Goal: Task Accomplishment & Management: Use online tool/utility

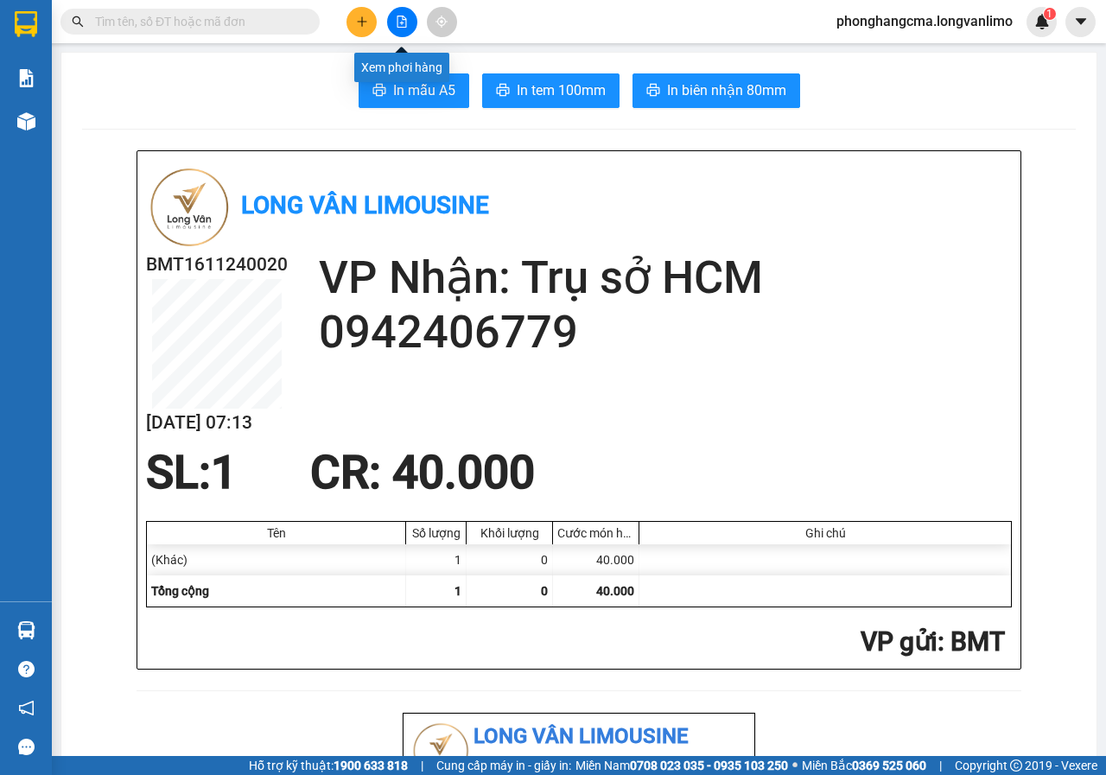
click at [402, 29] on button at bounding box center [402, 22] width 30 height 30
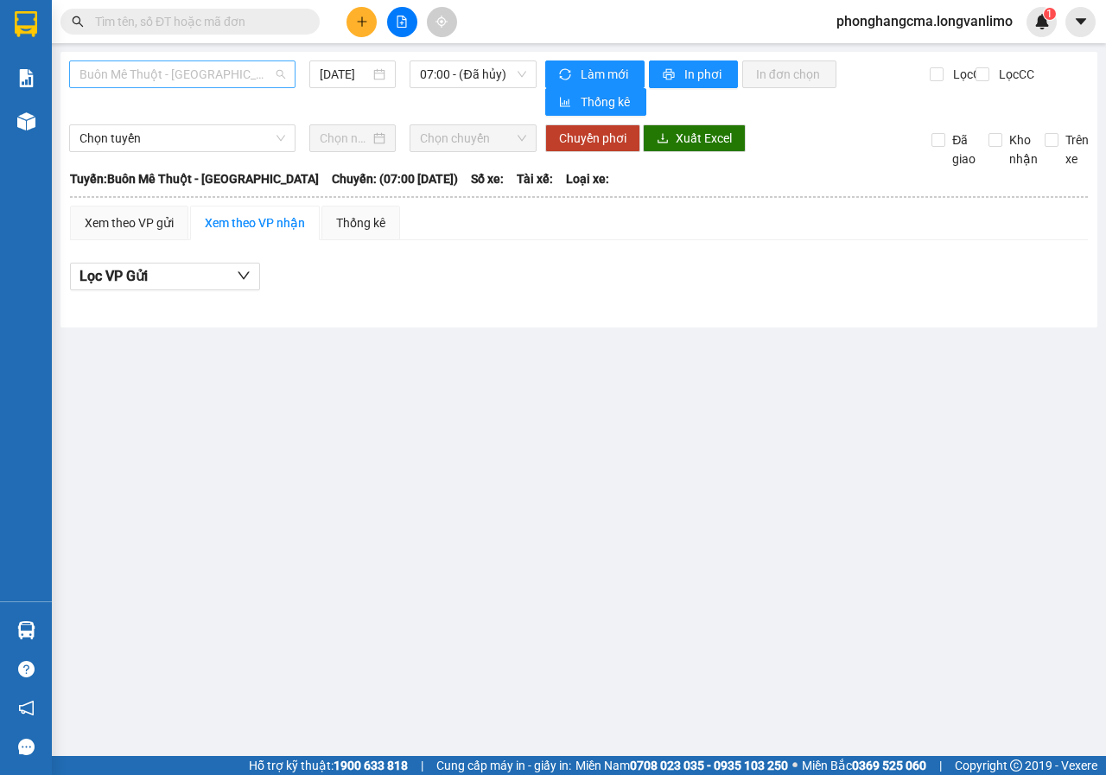
click at [207, 74] on span "Buôn Mê Thuột - [GEOGRAPHIC_DATA]" at bounding box center [183, 74] width 206 height 26
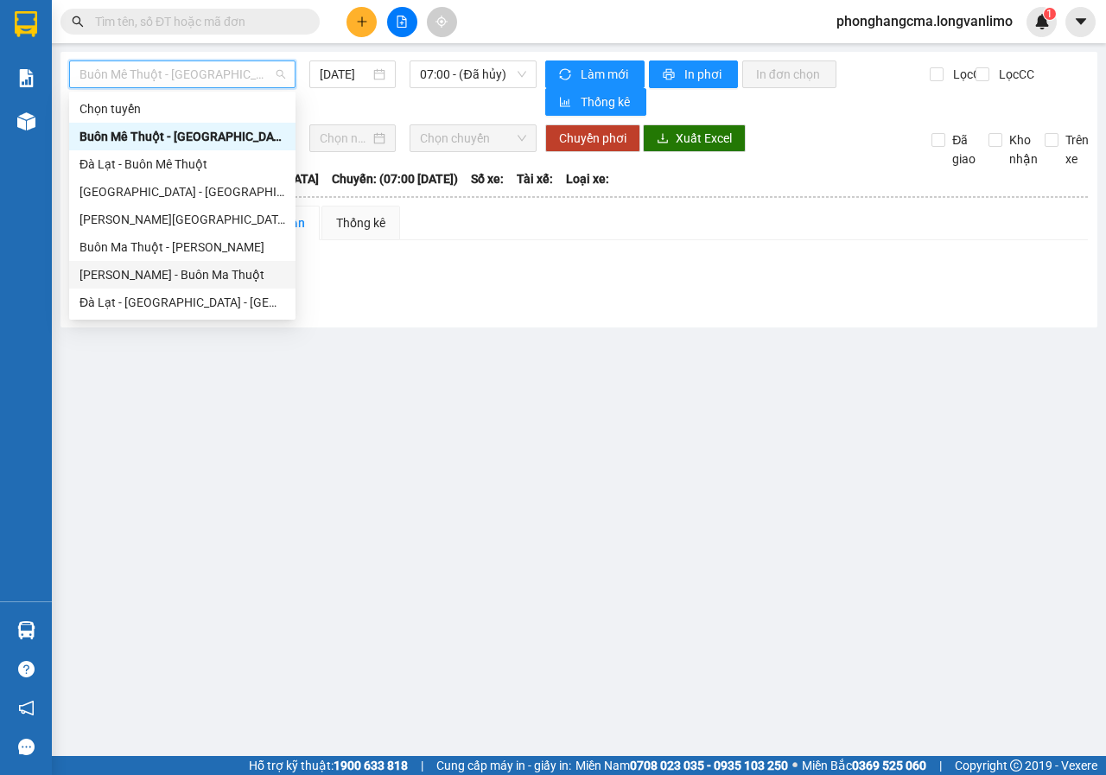
click at [174, 281] on div "[PERSON_NAME] - Buôn Ma Thuột" at bounding box center [183, 274] width 206 height 19
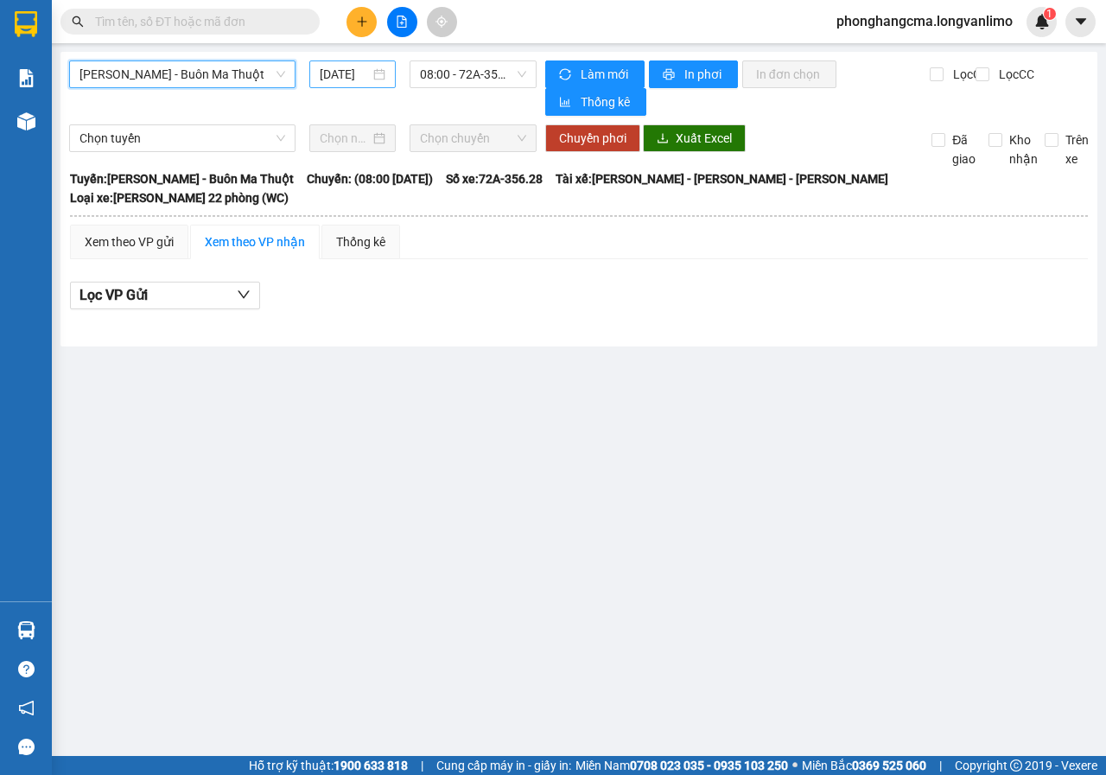
click at [391, 76] on div "[DATE]" at bounding box center [352, 74] width 86 height 28
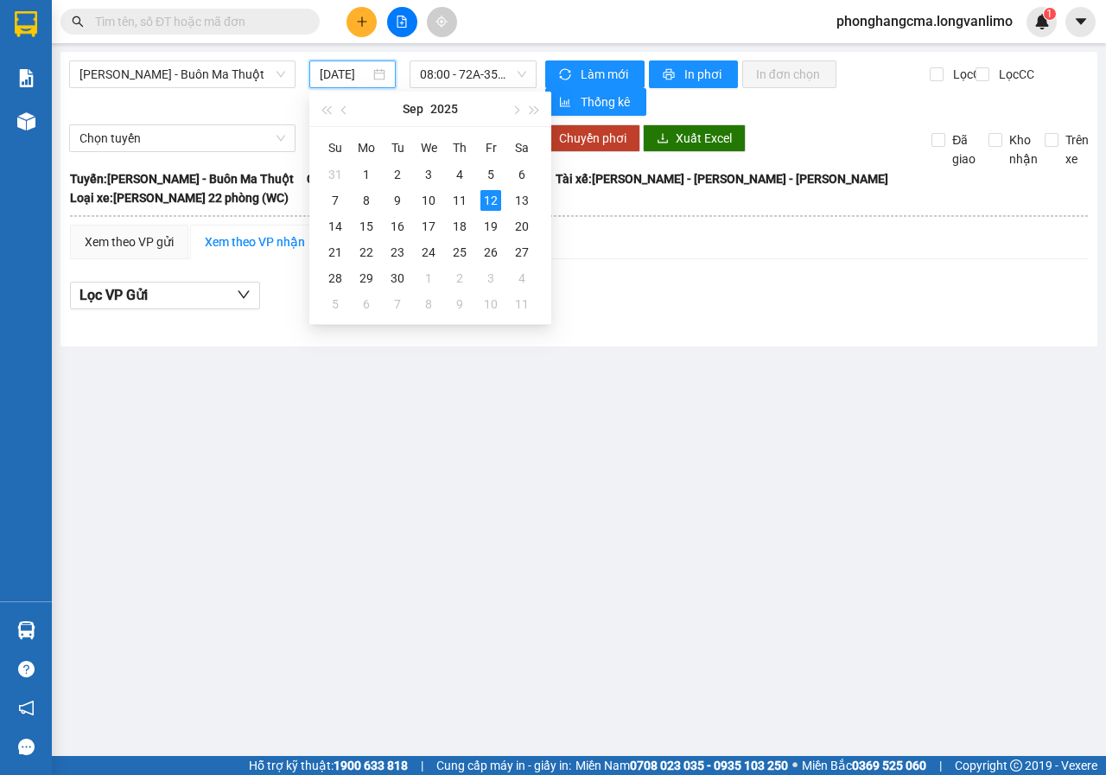
scroll to position [0, 11]
click at [460, 206] on div "11" at bounding box center [459, 200] width 21 height 21
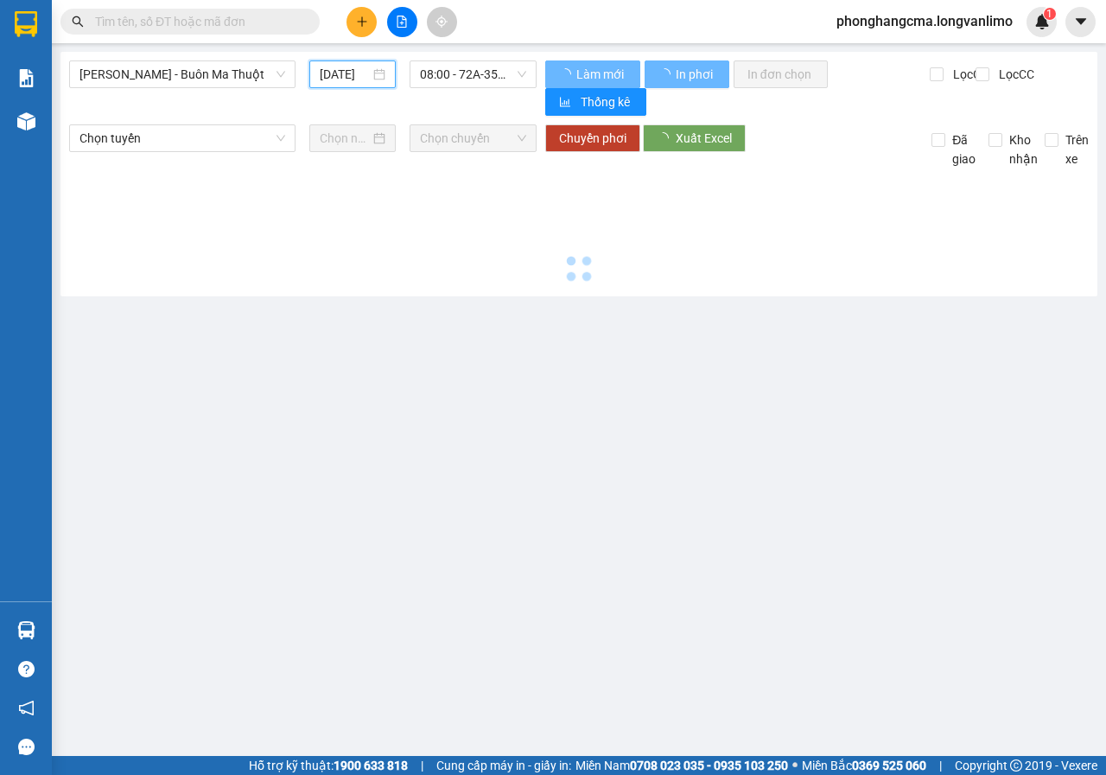
type input "[DATE]"
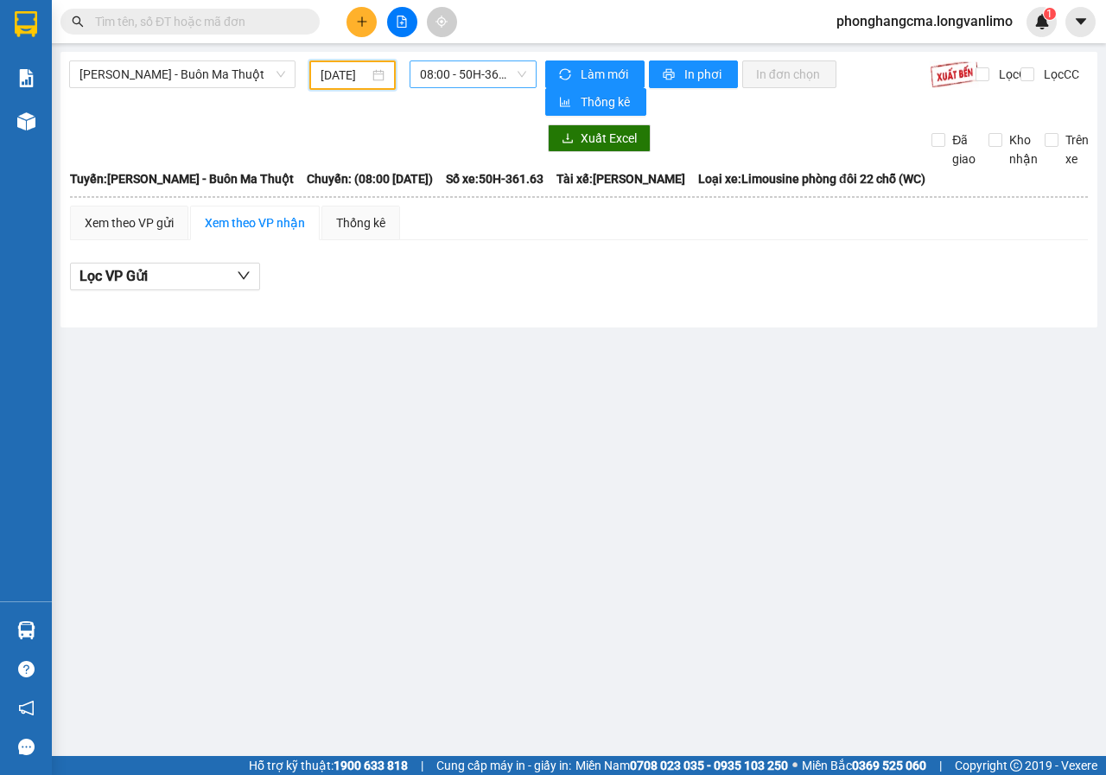
click at [482, 78] on span "08:00 - 50H-361.63" at bounding box center [472, 74] width 105 height 26
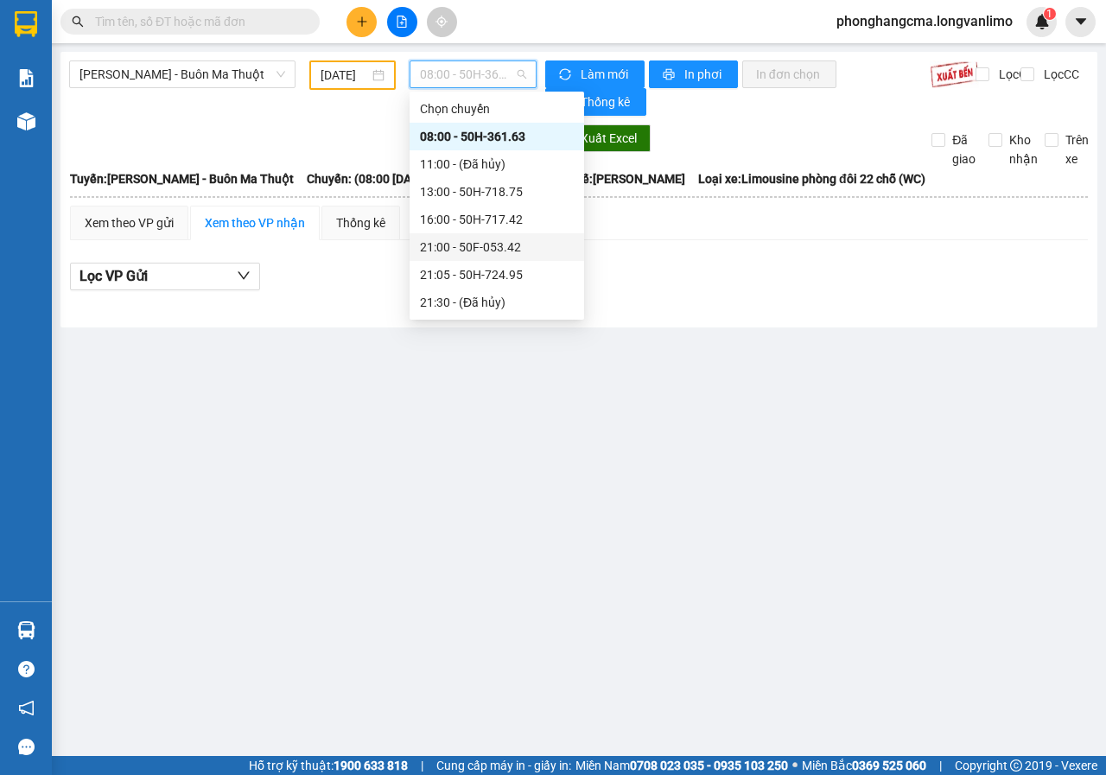
click at [479, 240] on div "21:00 - 50F-053.42" at bounding box center [497, 247] width 154 height 19
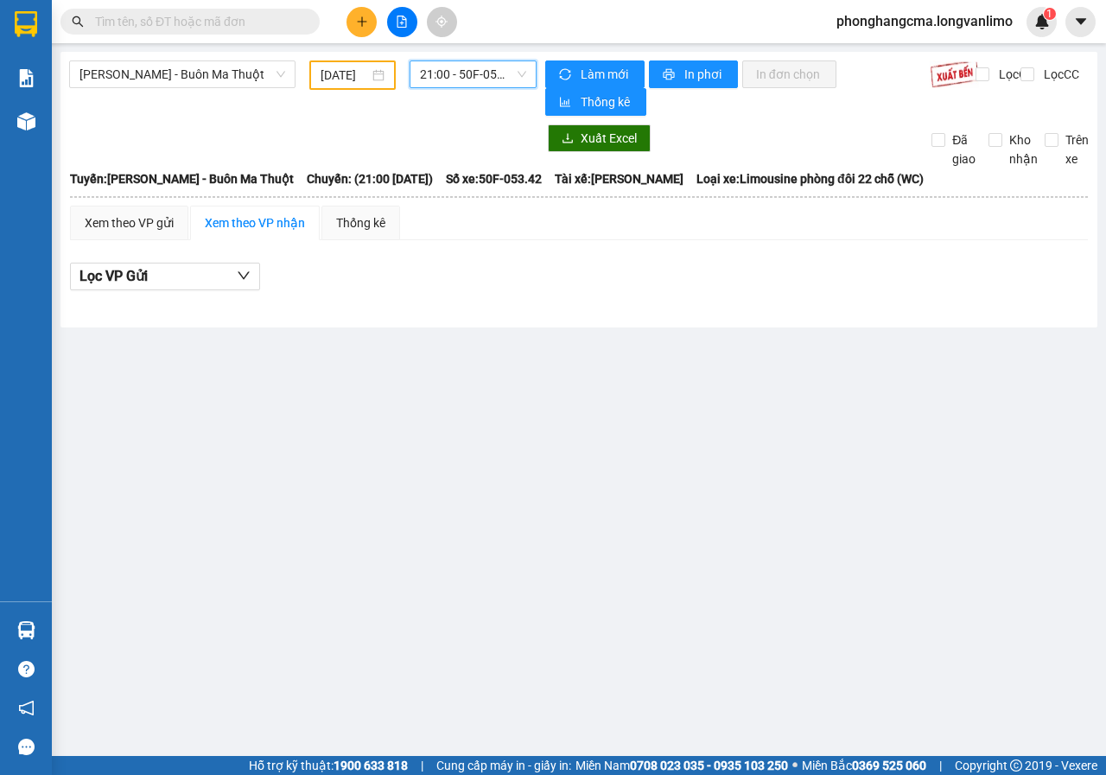
click at [493, 76] on span "21:00 - 50F-053.42" at bounding box center [472, 74] width 105 height 26
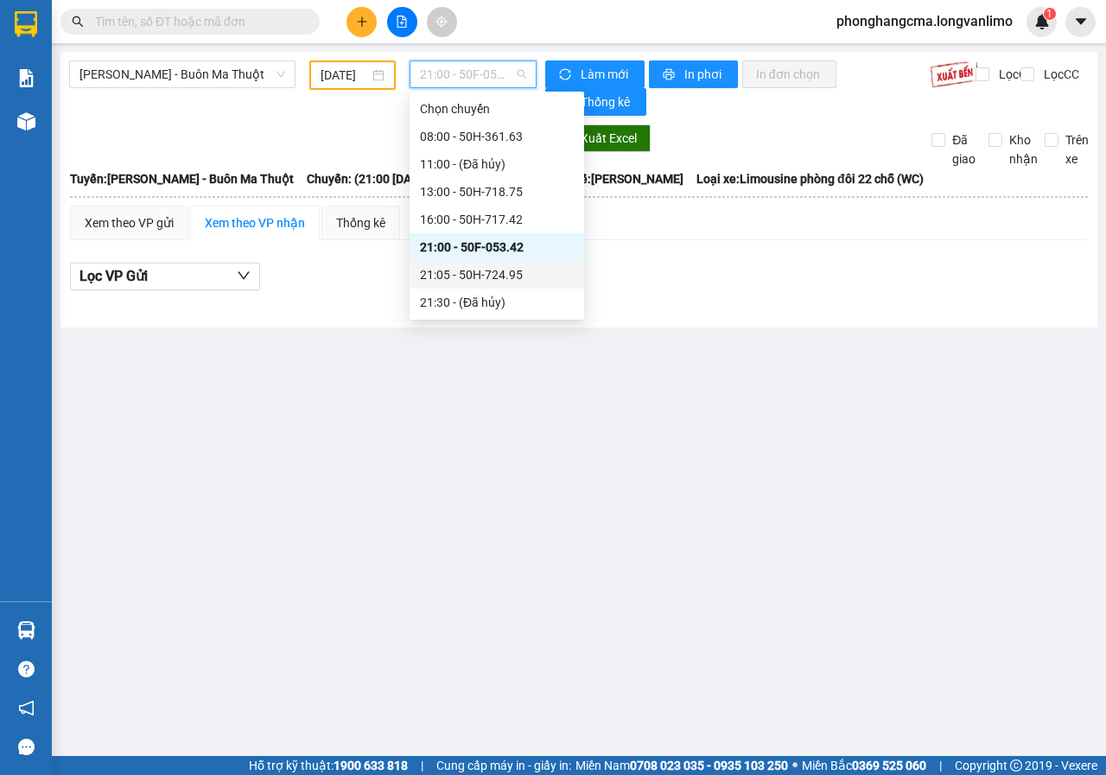
click at [480, 279] on div "21:05 - 50H-724.95" at bounding box center [497, 274] width 154 height 19
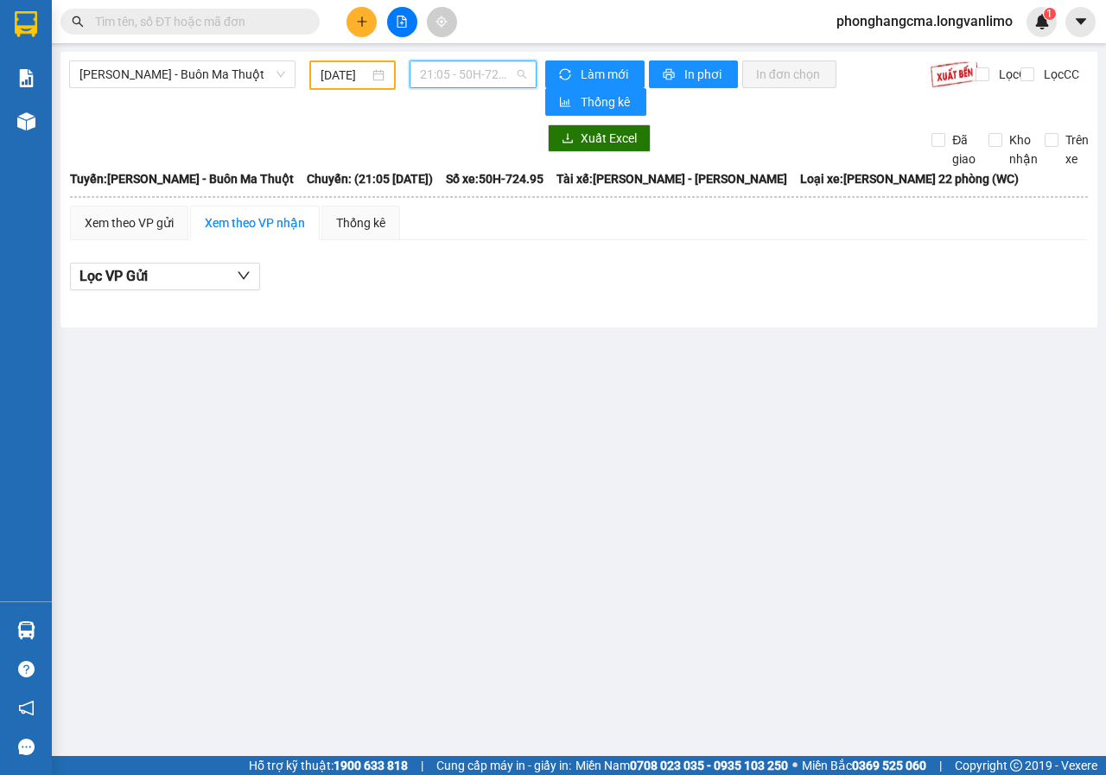
click at [480, 70] on span "21:05 - 50H-724.95" at bounding box center [472, 74] width 105 height 26
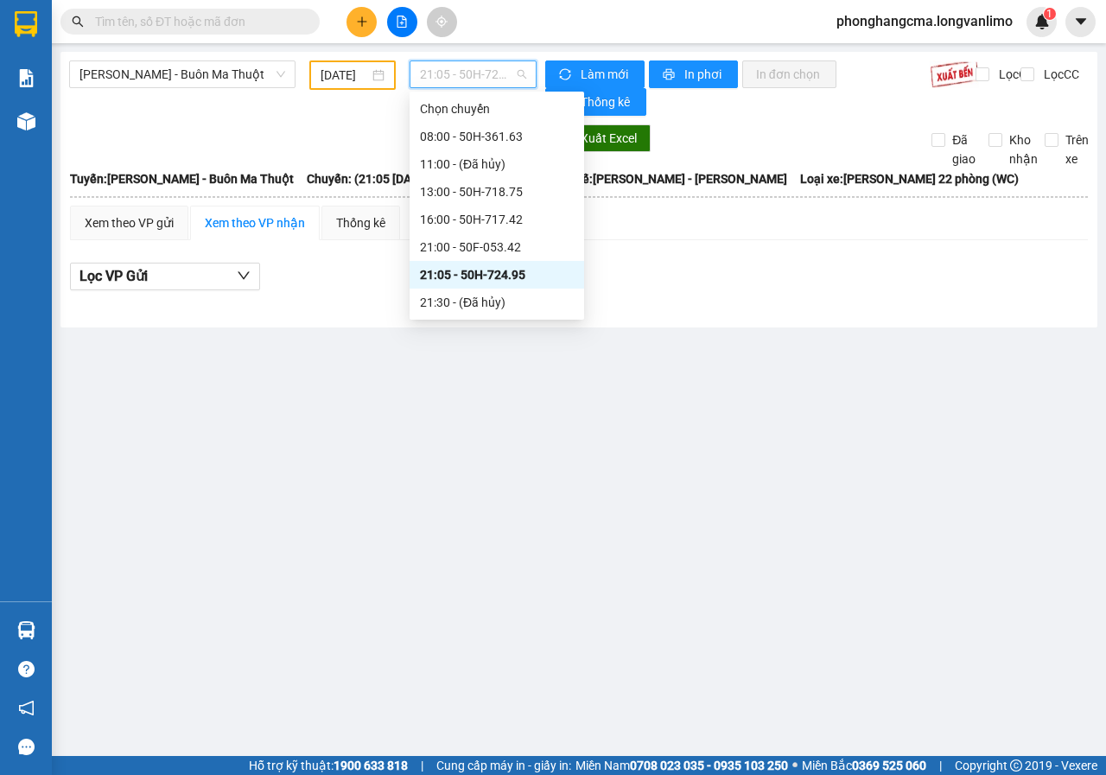
scroll to position [166, 0]
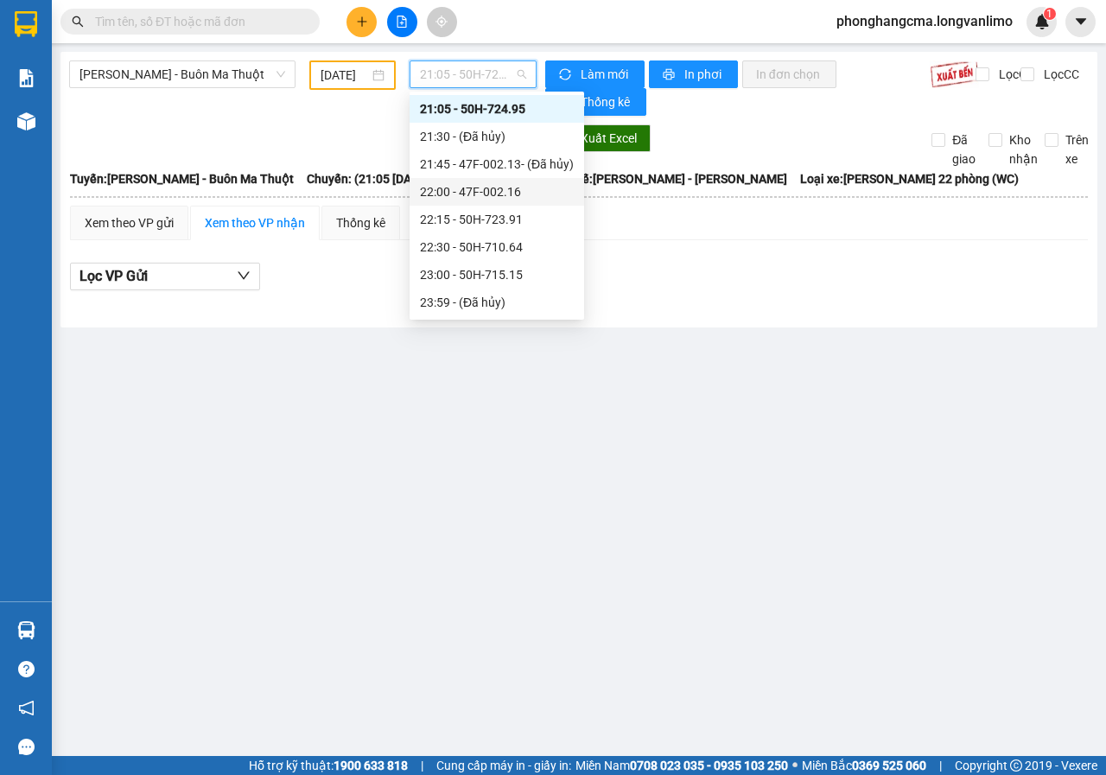
click at [478, 199] on div "22:00 - 47F-002.16" at bounding box center [497, 191] width 154 height 19
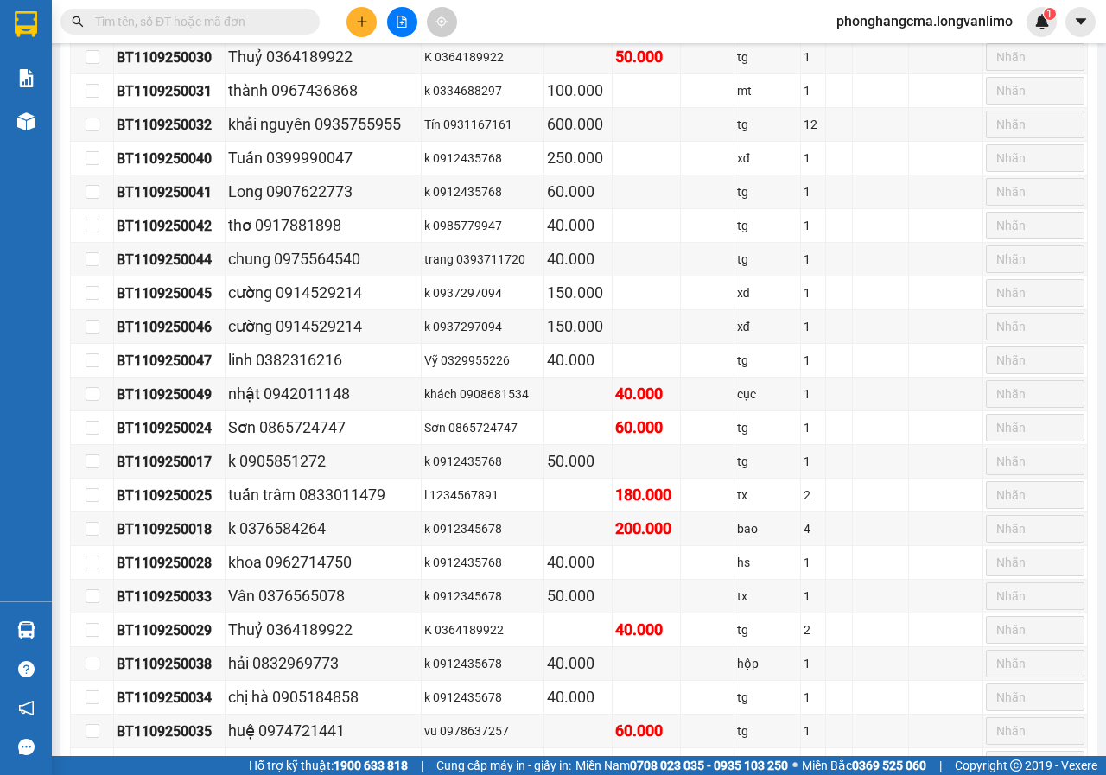
scroll to position [1485, 0]
